Goal: Task Accomplishment & Management: Use online tool/utility

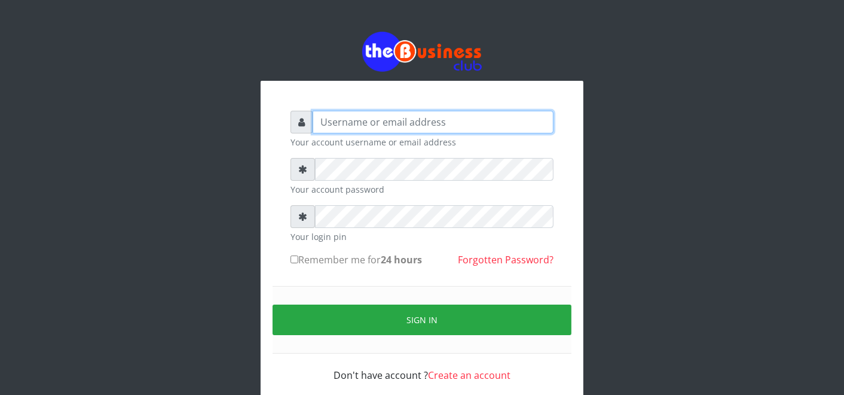
click at [502, 120] on input "text" at bounding box center [433, 122] width 241 height 23
type input "father"
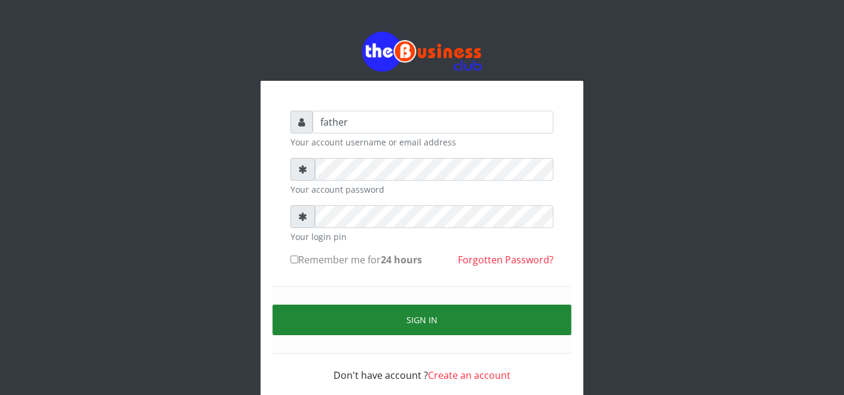
click at [411, 313] on button "Sign in" at bounding box center [422, 319] width 299 height 31
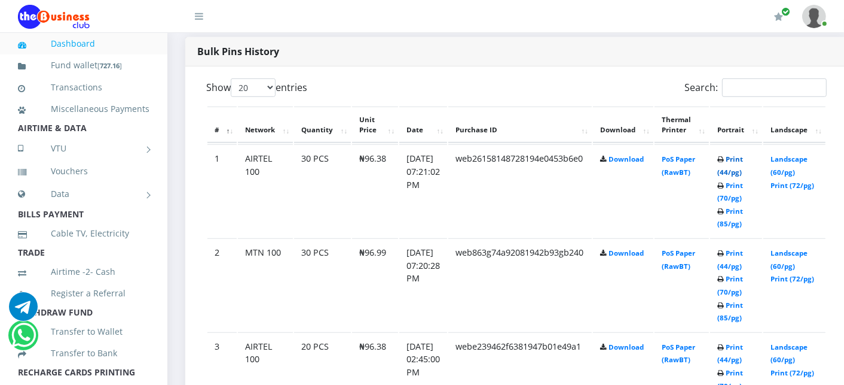
click at [743, 162] on link "Print (44/pg)" at bounding box center [731, 165] width 26 height 22
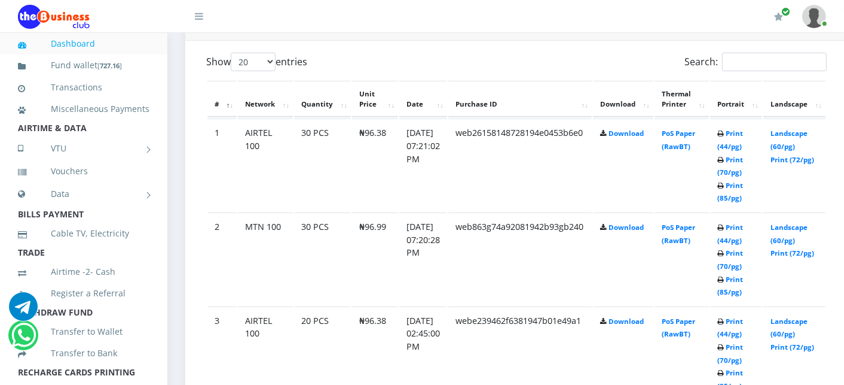
scroll to position [638, 0]
click at [743, 228] on link "Print (44/pg)" at bounding box center [731, 233] width 26 height 22
